Goal: Go to known website: Access a specific website the user already knows

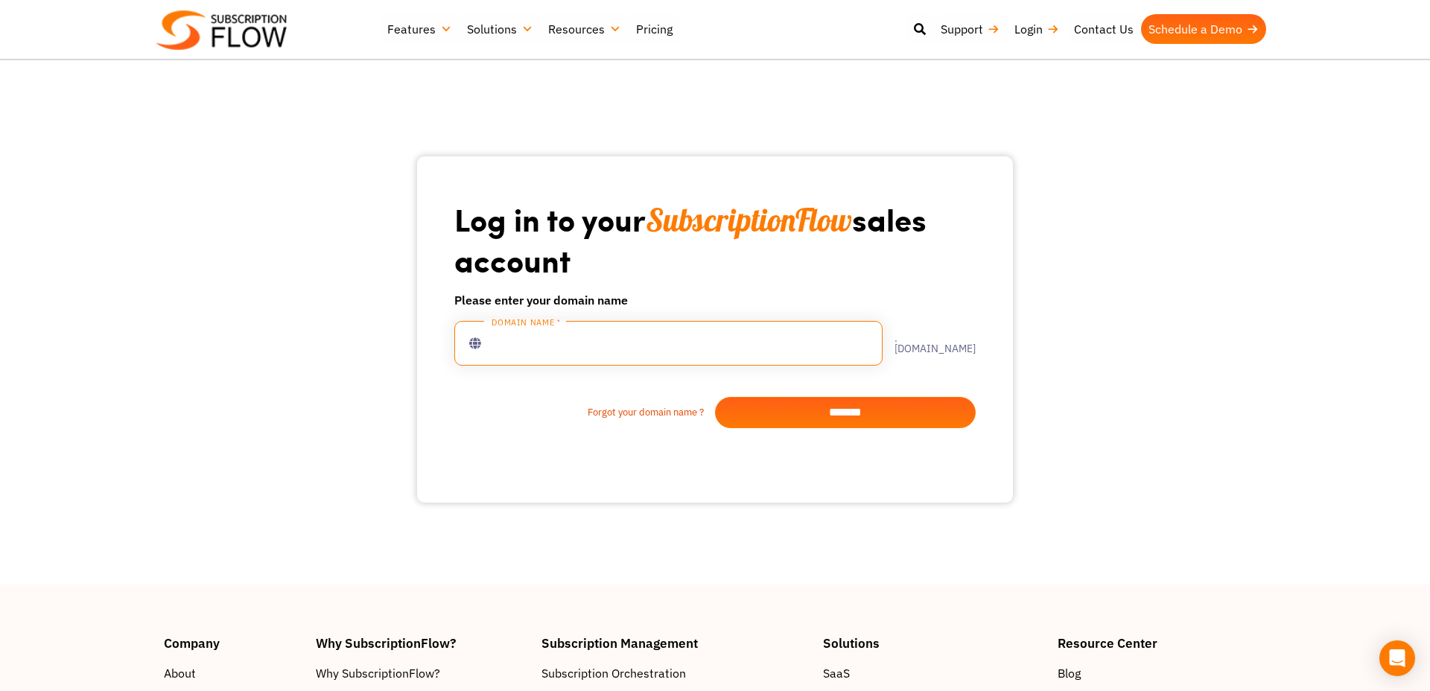
click at [611, 331] on input "text" at bounding box center [668, 343] width 428 height 45
click at [612, 347] on input "text" at bounding box center [668, 343] width 428 height 45
type input "**********"
click at [766, 419] on input "*******" at bounding box center [845, 412] width 261 height 31
